Goal: Navigation & Orientation: Find specific page/section

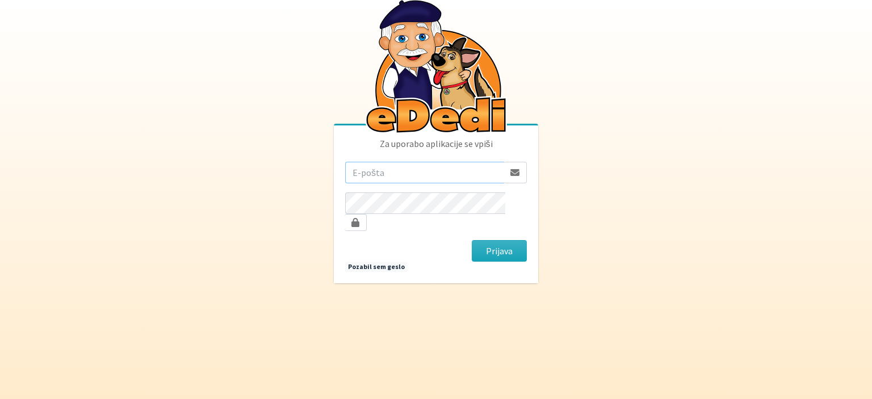
click at [389, 181] on input "email" at bounding box center [424, 173] width 159 height 22
type input "[PERSON_NAME][EMAIL_ADDRESS][DOMAIN_NAME]"
click at [472, 240] on button "Prijava" at bounding box center [499, 251] width 55 height 22
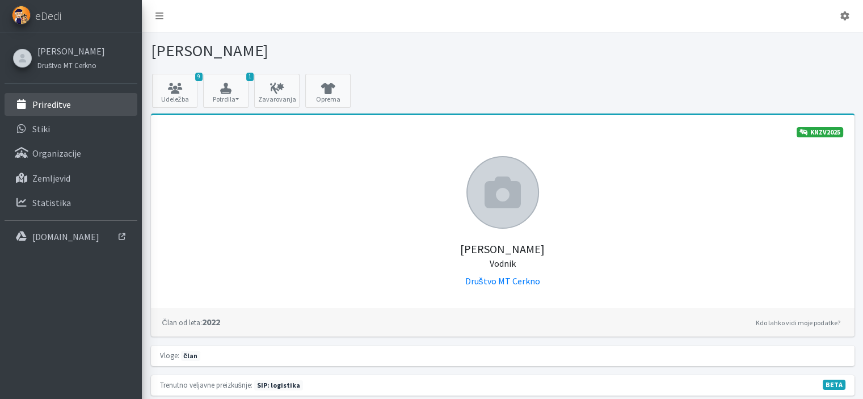
click at [63, 104] on p "Prireditve" at bounding box center [51, 104] width 39 height 11
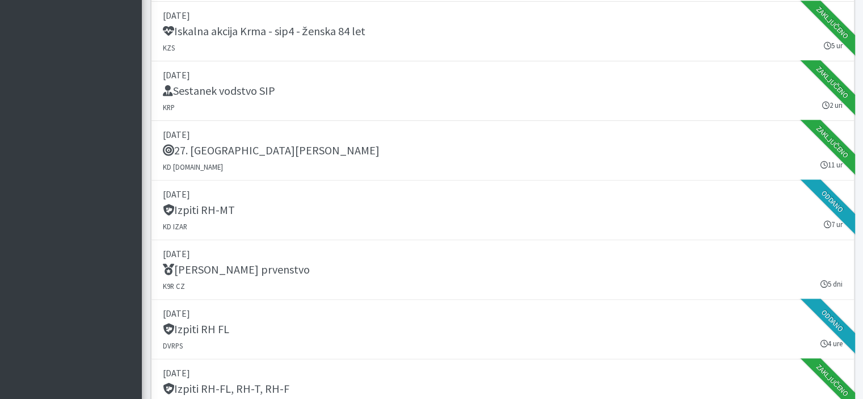
scroll to position [1645, 0]
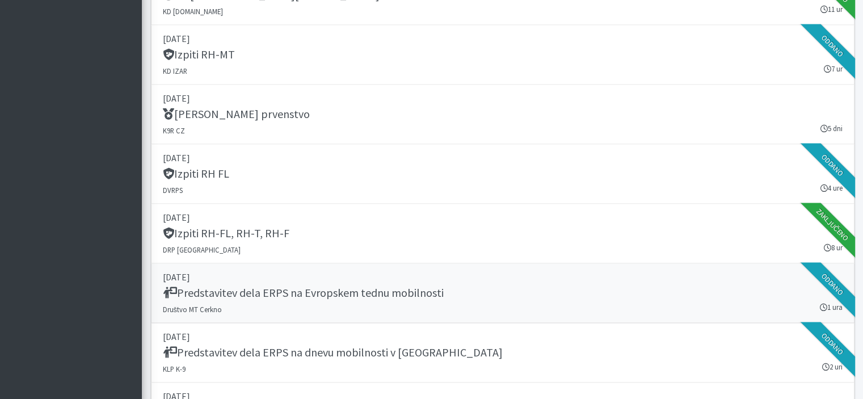
click at [201, 295] on h5 "Predstavitev dela ERPS na Evropskem tednu mobilnosti" at bounding box center [303, 293] width 281 height 14
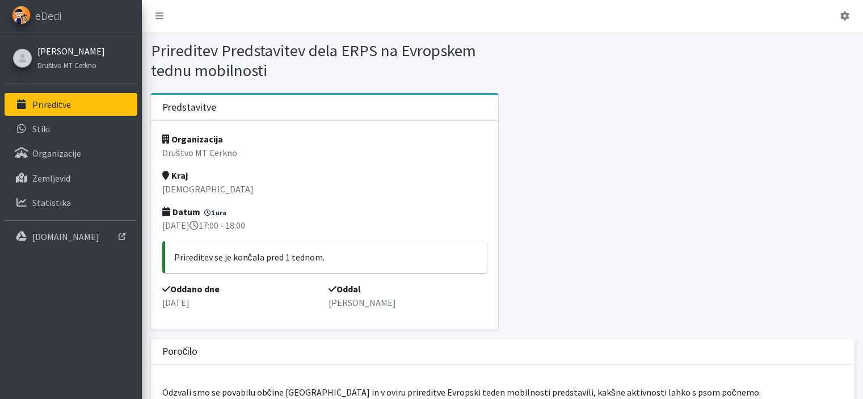
click at [53, 48] on link "Monika Hadalin" at bounding box center [71, 51] width 68 height 14
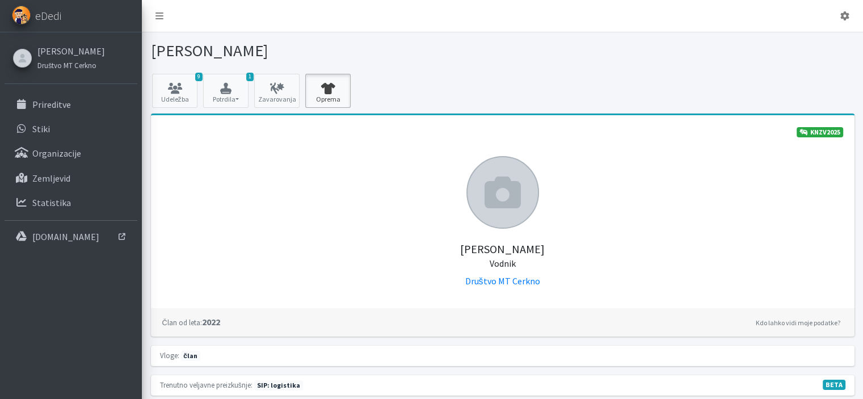
click at [321, 84] on icon at bounding box center [328, 88] width 39 height 11
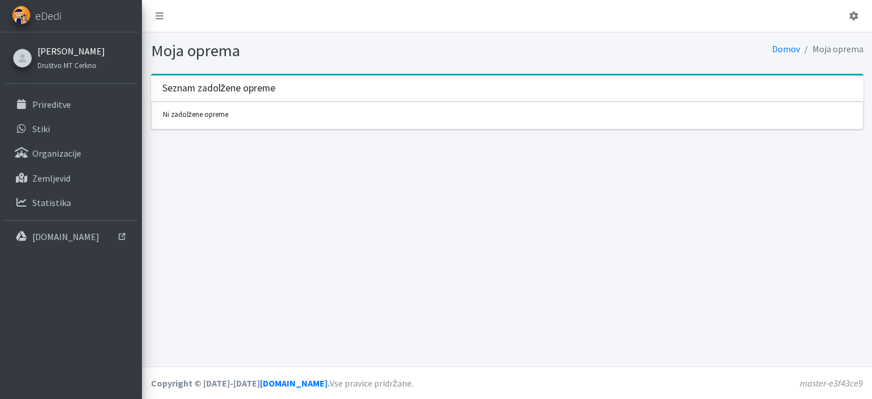
click at [68, 48] on link "[PERSON_NAME]" at bounding box center [71, 51] width 68 height 14
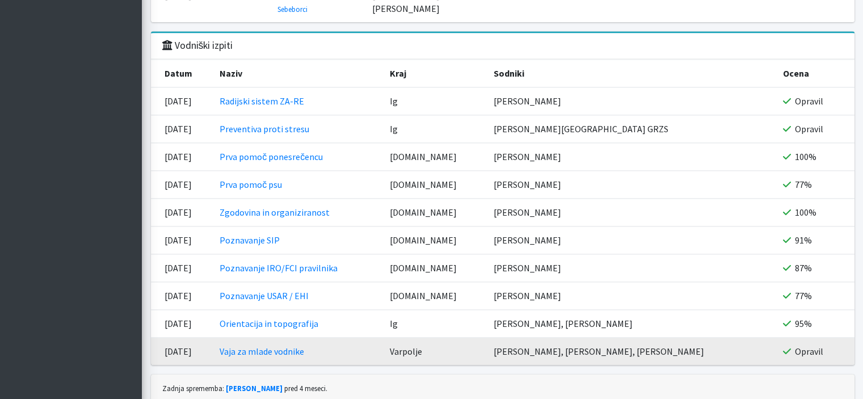
scroll to position [1415, 0]
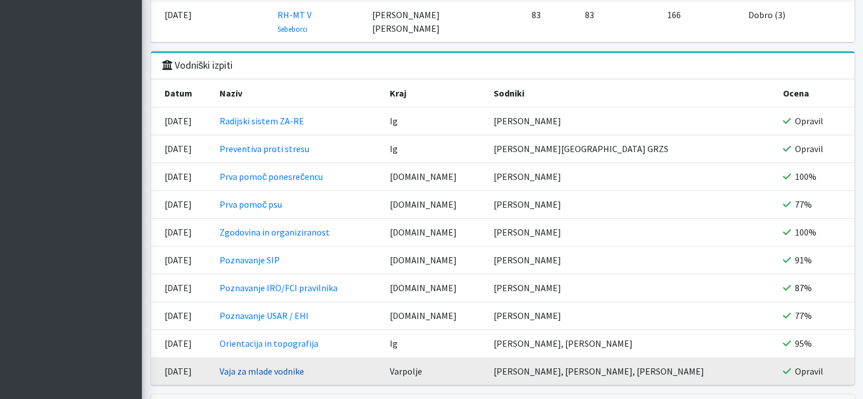
click at [279, 365] on link "Vaja za mlade vodnike" at bounding box center [262, 370] width 85 height 11
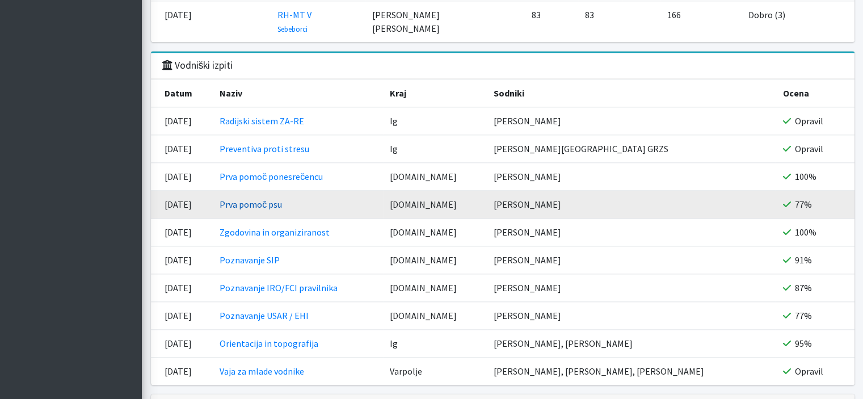
click at [259, 199] on link "Prva pomoč psu" at bounding box center [251, 204] width 62 height 11
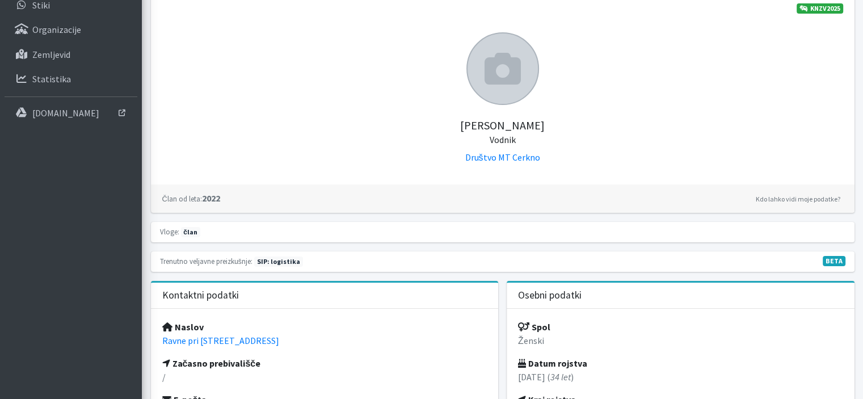
scroll to position [0, 0]
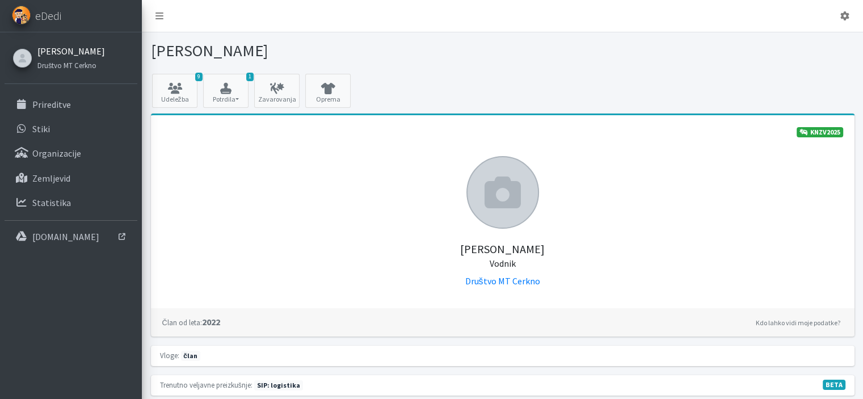
click at [66, 54] on link "[PERSON_NAME]" at bounding box center [71, 51] width 68 height 14
click at [77, 115] on li "Prireditve" at bounding box center [71, 105] width 133 height 24
click at [73, 123] on link "Stiki" at bounding box center [71, 128] width 133 height 23
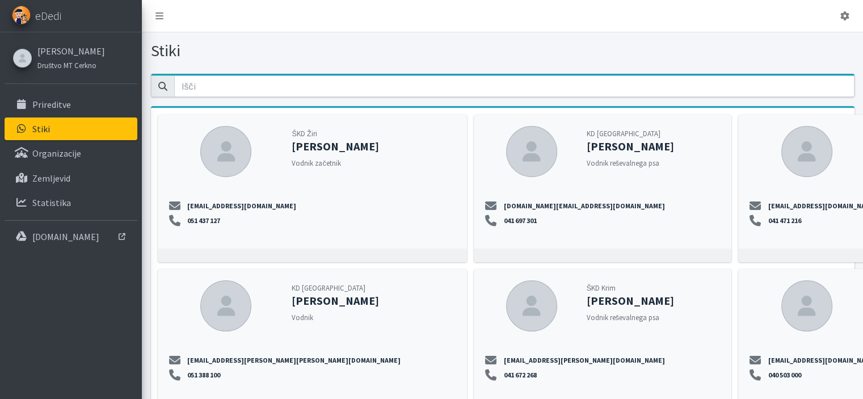
click at [292, 151] on strong "[PERSON_NAME]" at bounding box center [335, 146] width 87 height 14
click at [85, 51] on link "[PERSON_NAME]" at bounding box center [71, 51] width 68 height 14
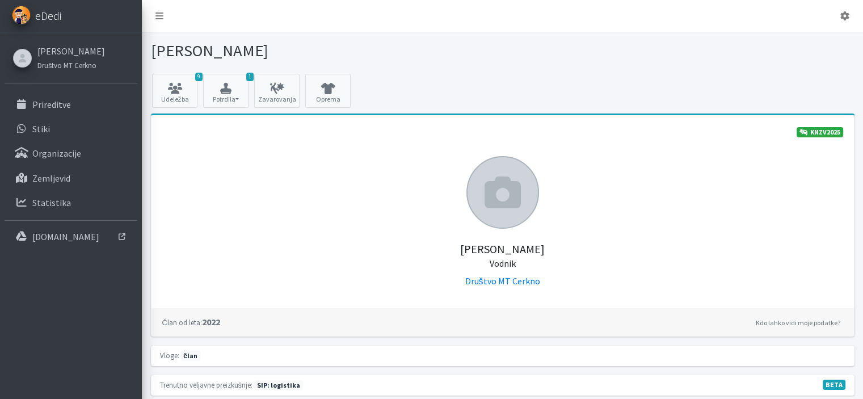
click at [50, 21] on span "eDedi" at bounding box center [48, 15] width 26 height 17
click at [57, 18] on span "eDedi" at bounding box center [48, 15] width 26 height 17
click at [78, 238] on p "[DOMAIN_NAME]" at bounding box center [65, 236] width 67 height 11
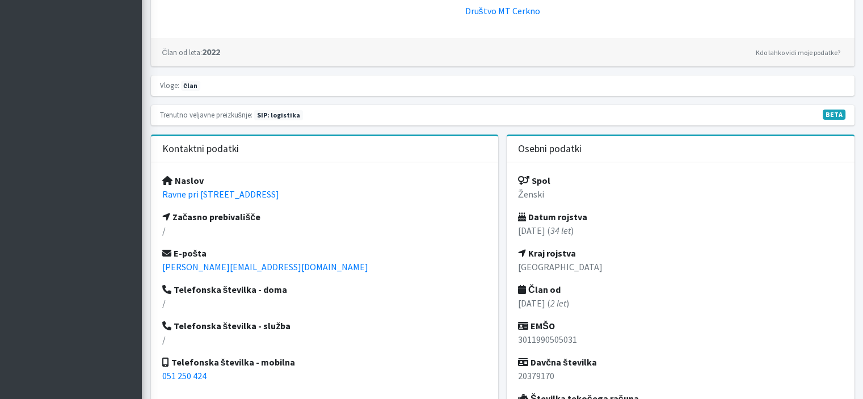
scroll to position [397, 0]
